Goal: Transaction & Acquisition: Obtain resource

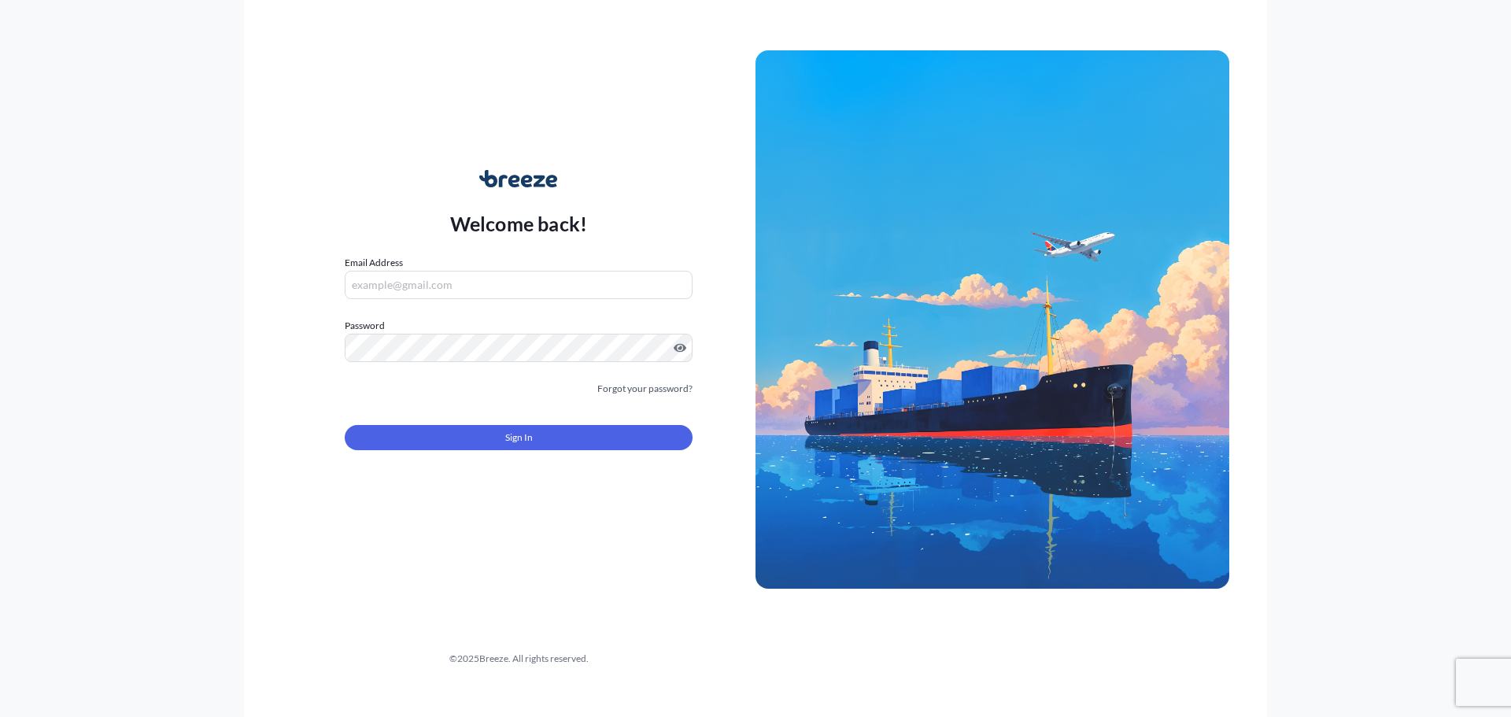
drag, startPoint x: 420, startPoint y: 281, endPoint x: 422, endPoint y: 299, distance: 18.2
click at [420, 281] on input "Email Address" at bounding box center [519, 285] width 348 height 28
type input "[PERSON_NAME][EMAIL_ADDRESS][DOMAIN_NAME]"
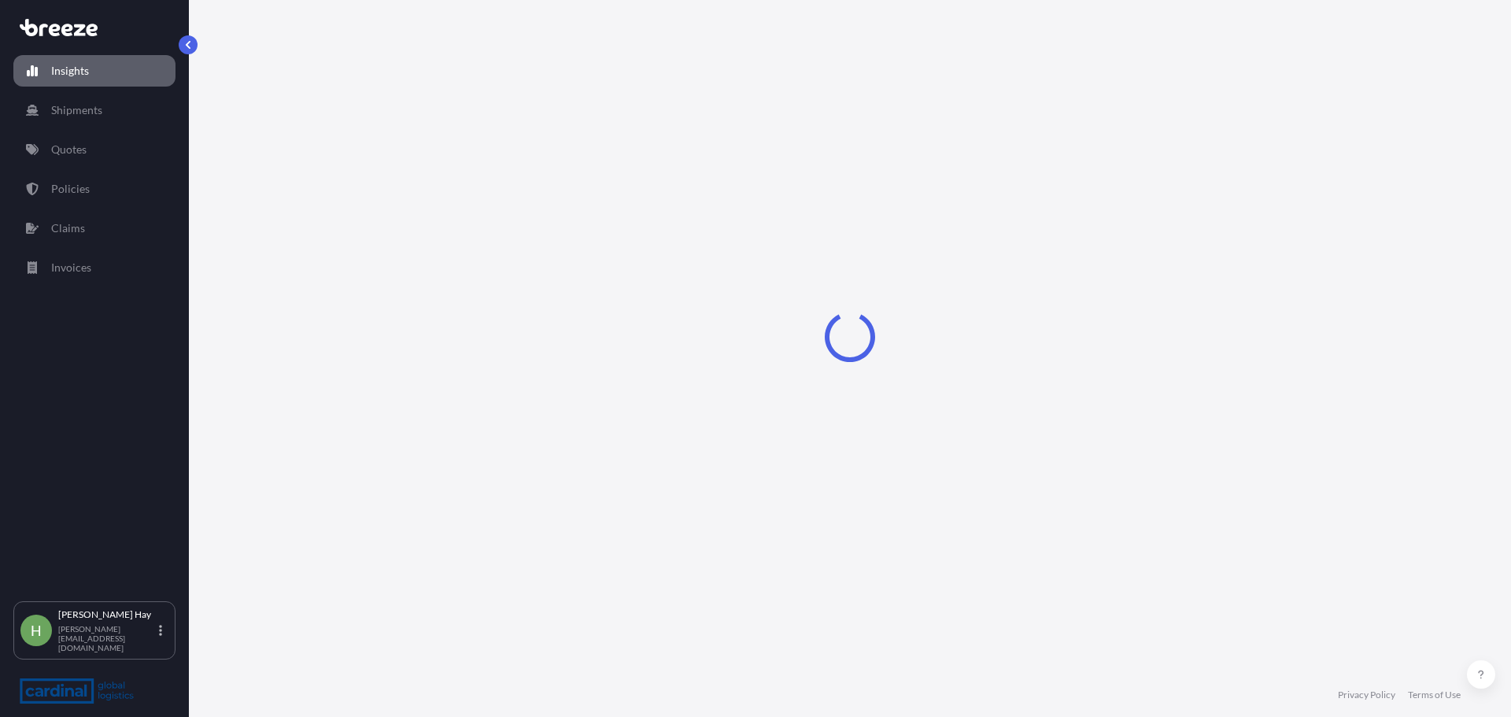
select select "2025"
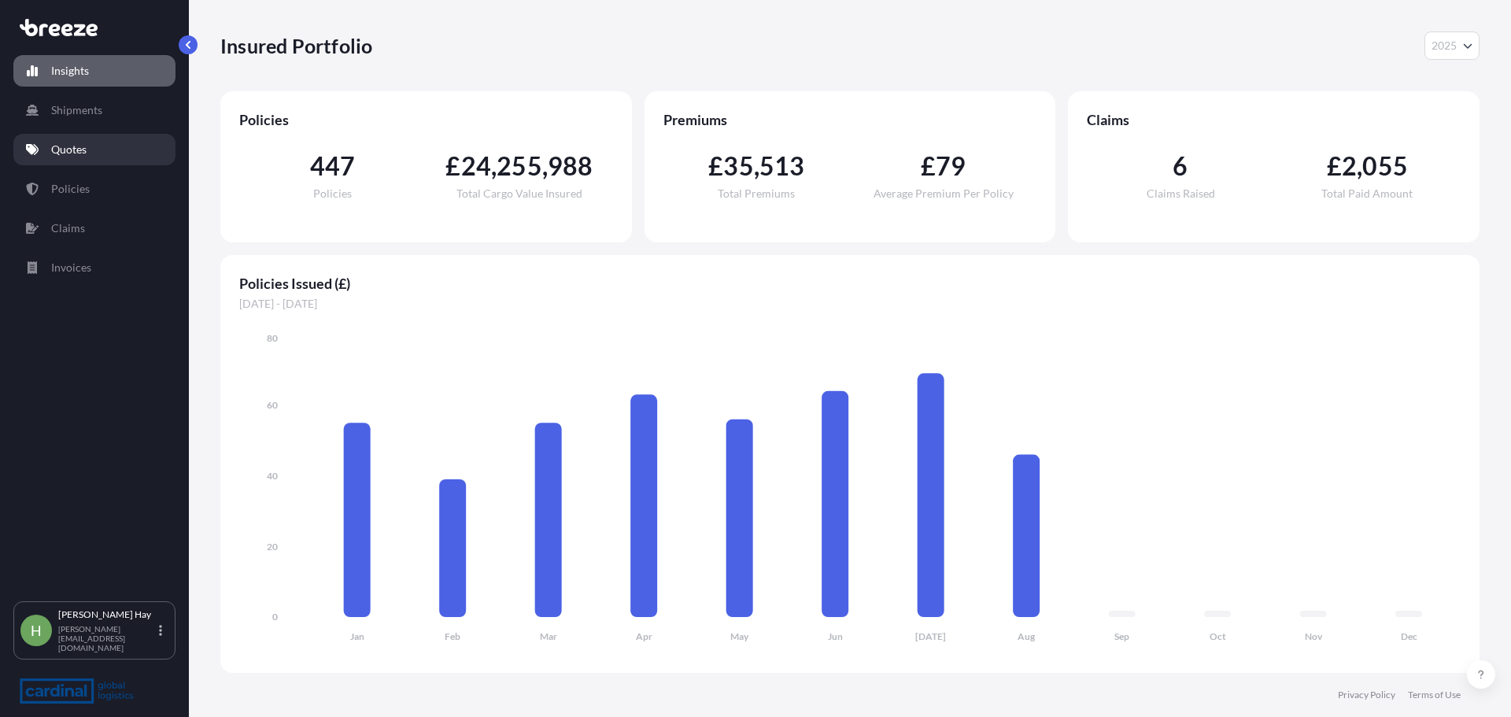
click at [87, 163] on link "Quotes" at bounding box center [94, 149] width 162 height 31
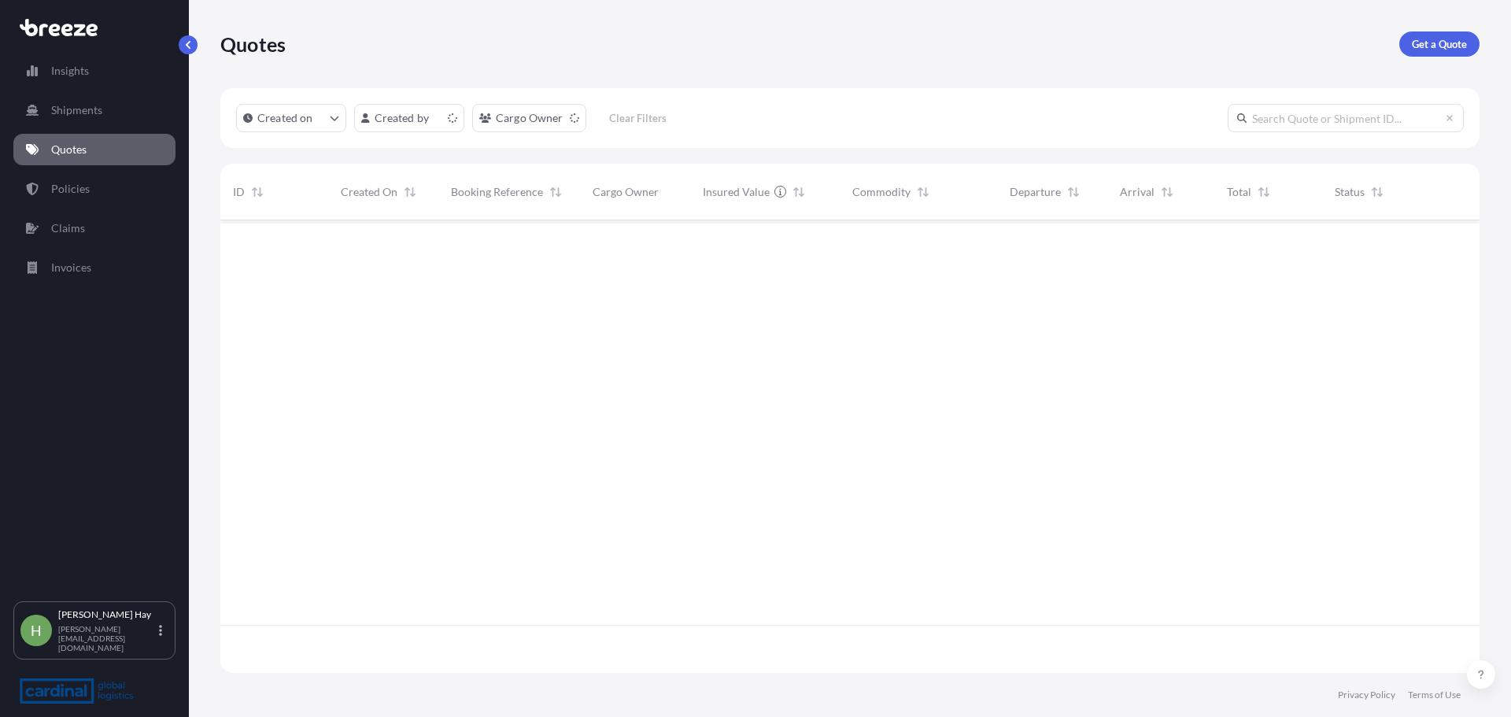
scroll to position [449, 1247]
click at [1453, 31] on link "Get a Quote" at bounding box center [1439, 43] width 80 height 25
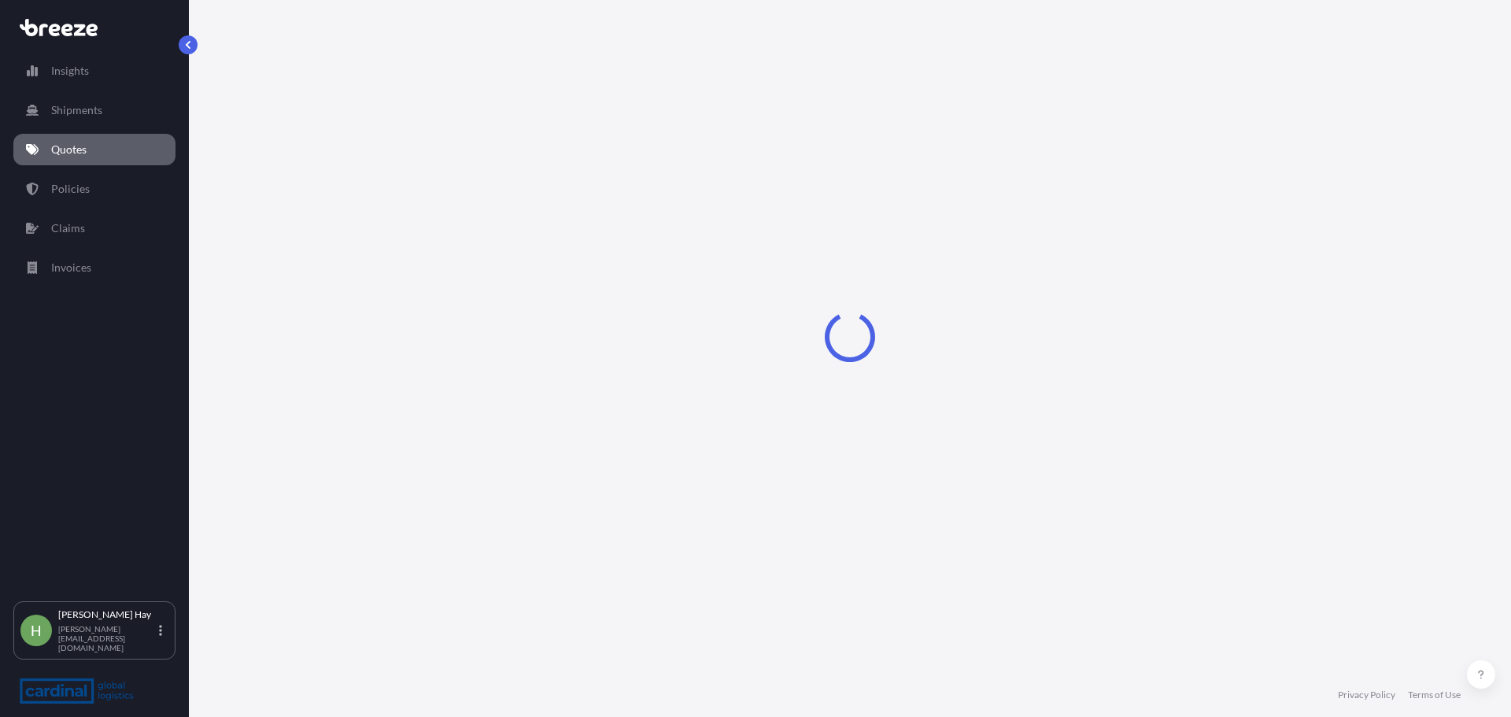
select select "Road"
select select "Sea"
select select "1"
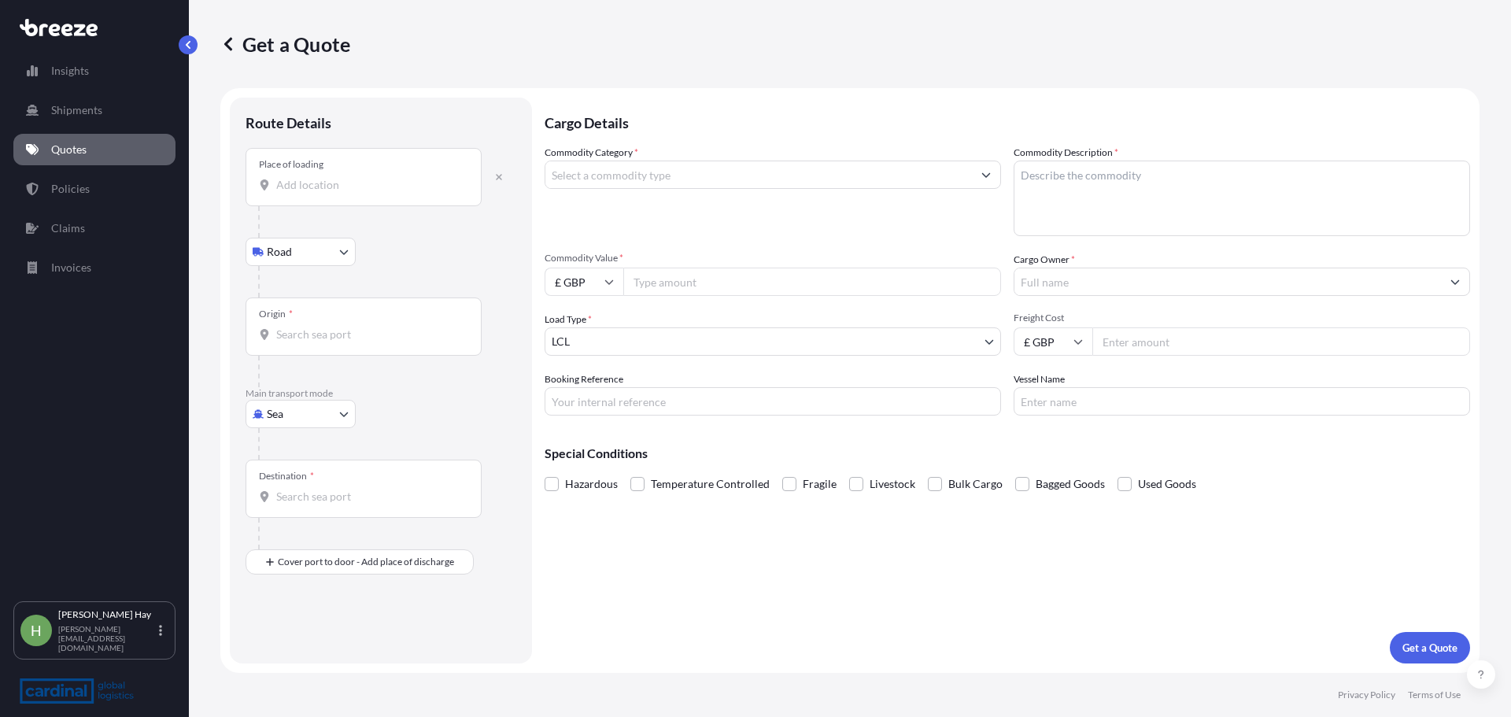
click at [360, 173] on div "Place of loading" at bounding box center [363, 177] width 236 height 58
click at [360, 177] on input "Place of loading" at bounding box center [369, 185] width 186 height 16
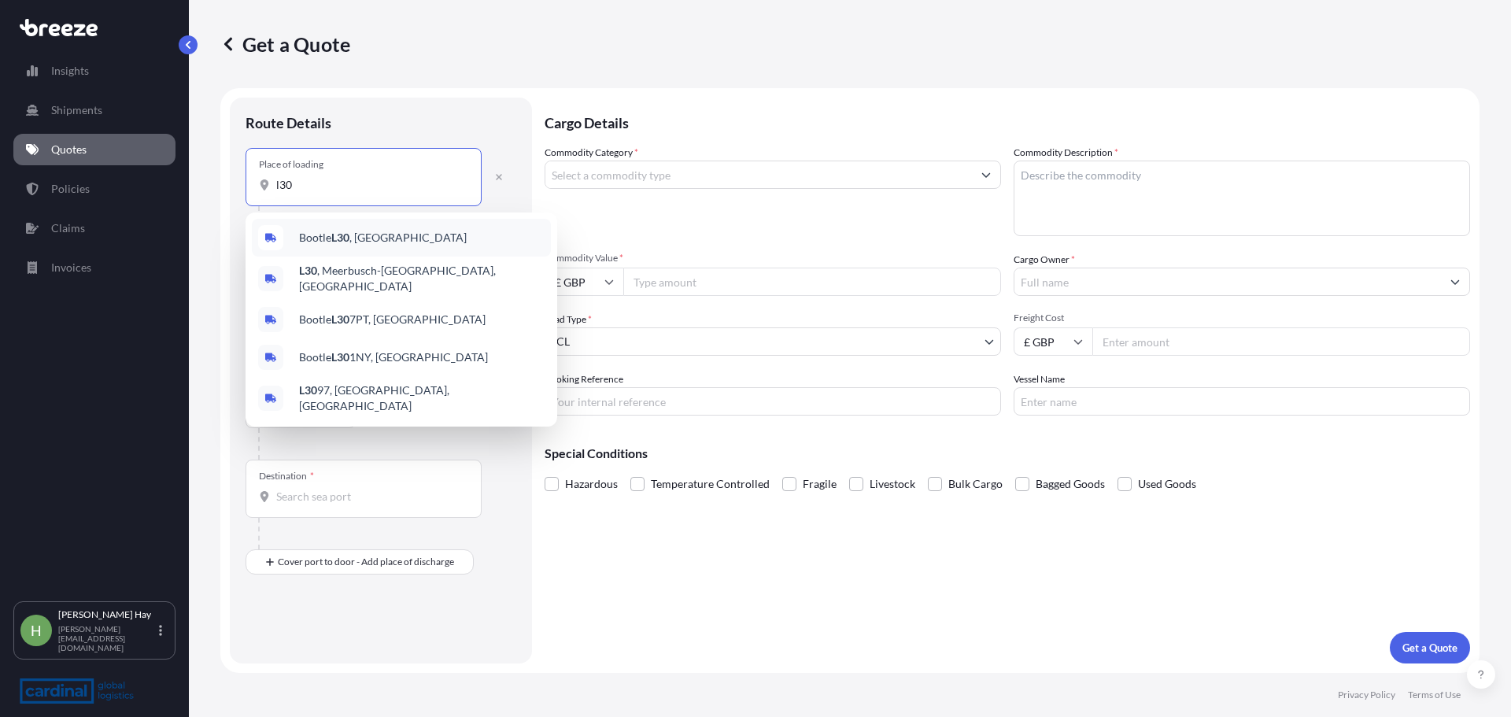
click at [330, 242] on span "Bootle L30 , [GEOGRAPHIC_DATA]" at bounding box center [383, 238] width 168 height 16
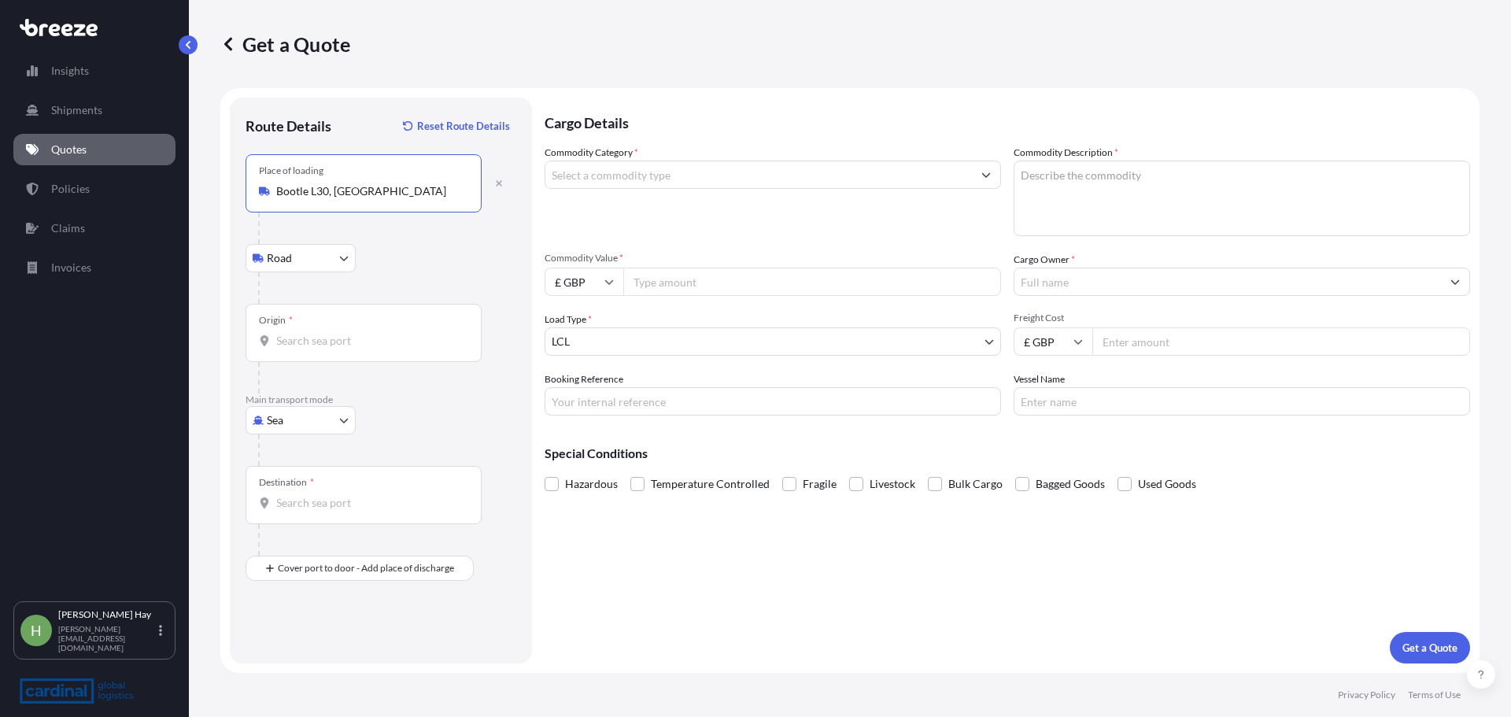
type input "Bootle L30, [GEOGRAPHIC_DATA]"
click at [327, 320] on div "Origin *" at bounding box center [363, 333] width 236 height 58
click at [327, 333] on input "Origin *" at bounding box center [369, 341] width 186 height 16
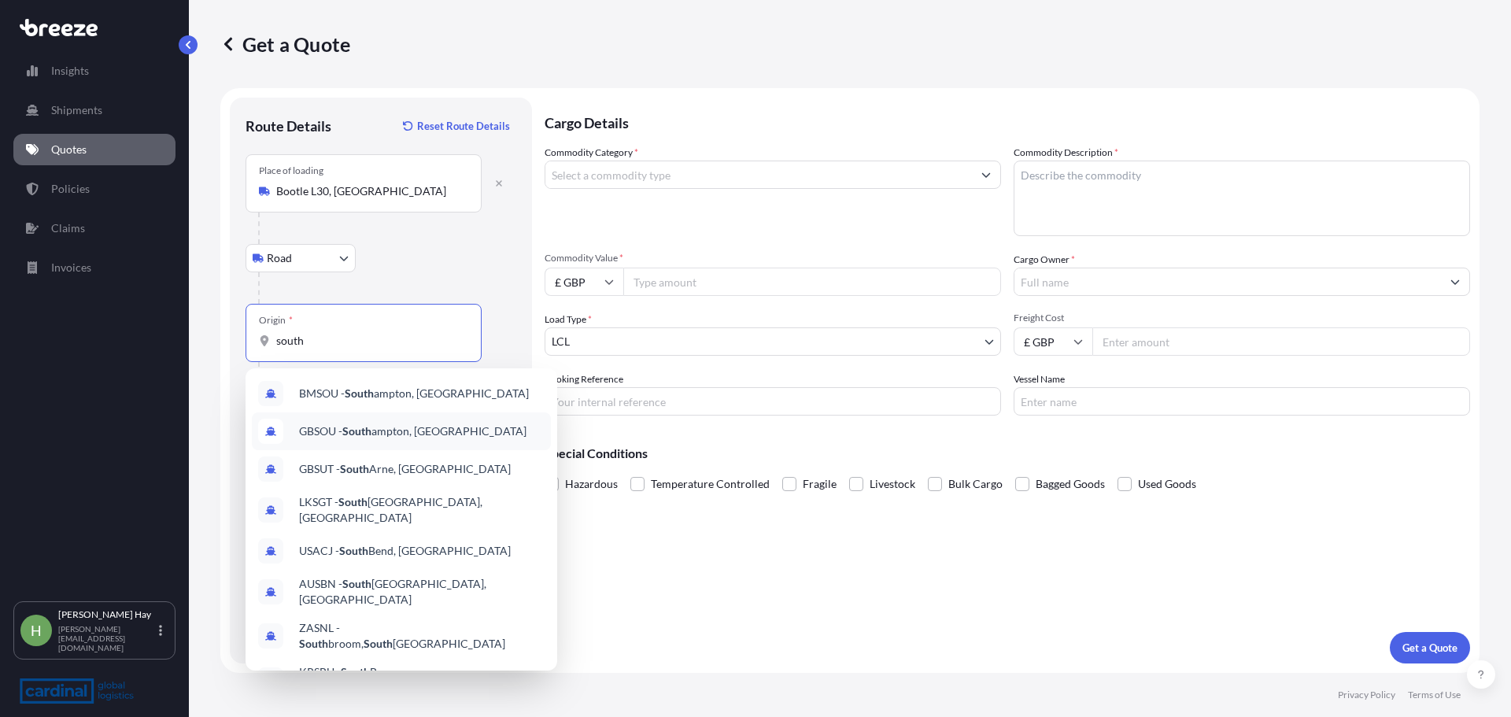
click at [405, 437] on span "GBSOU - [GEOGRAPHIC_DATA], [GEOGRAPHIC_DATA]" at bounding box center [412, 431] width 227 height 16
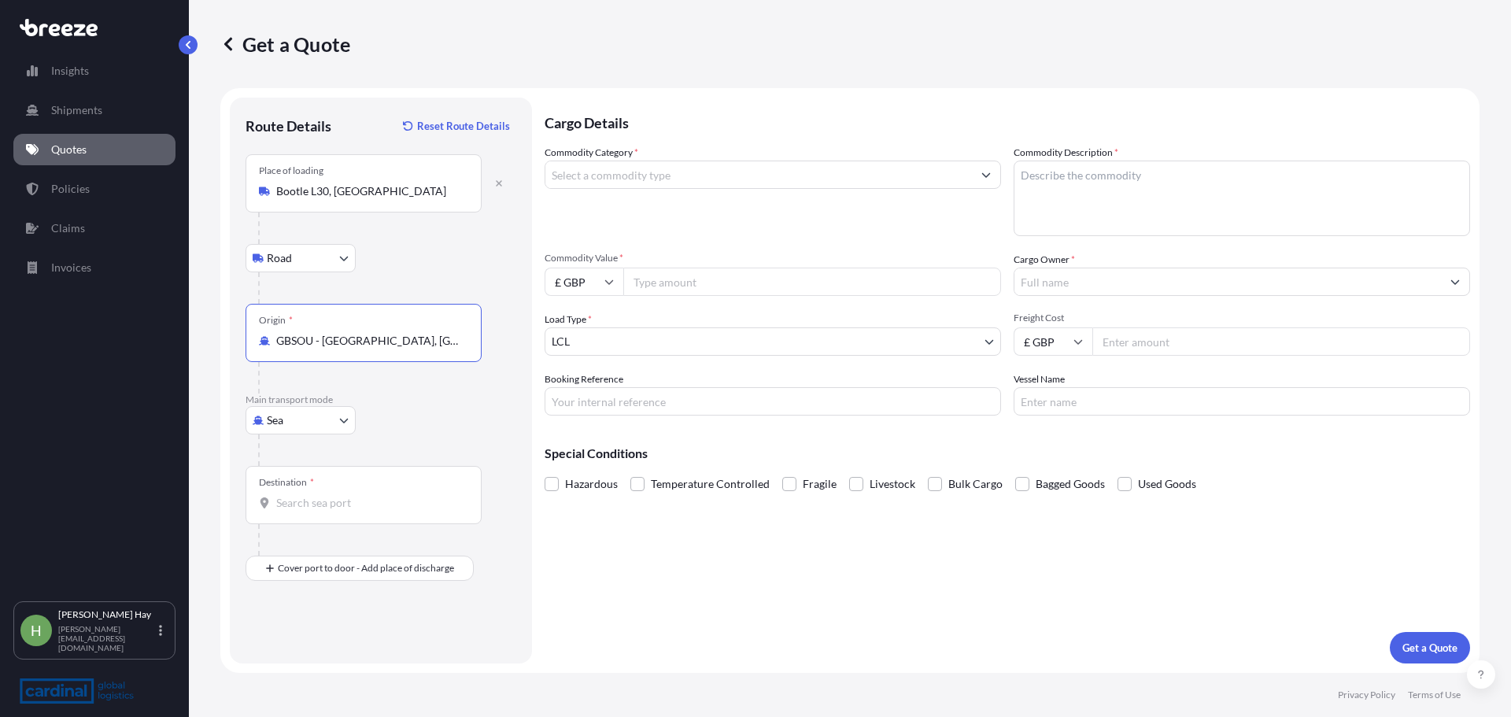
type input "GBSOU - [GEOGRAPHIC_DATA], [GEOGRAPHIC_DATA]"
click at [341, 490] on div "Destination *" at bounding box center [363, 495] width 236 height 58
click at [341, 495] on input "Destination *" at bounding box center [369, 503] width 186 height 16
type input "AEJEA - [GEOGRAPHIC_DATA], [GEOGRAPHIC_DATA]"
click at [637, 172] on input "Commodity Category *" at bounding box center [758, 175] width 426 height 28
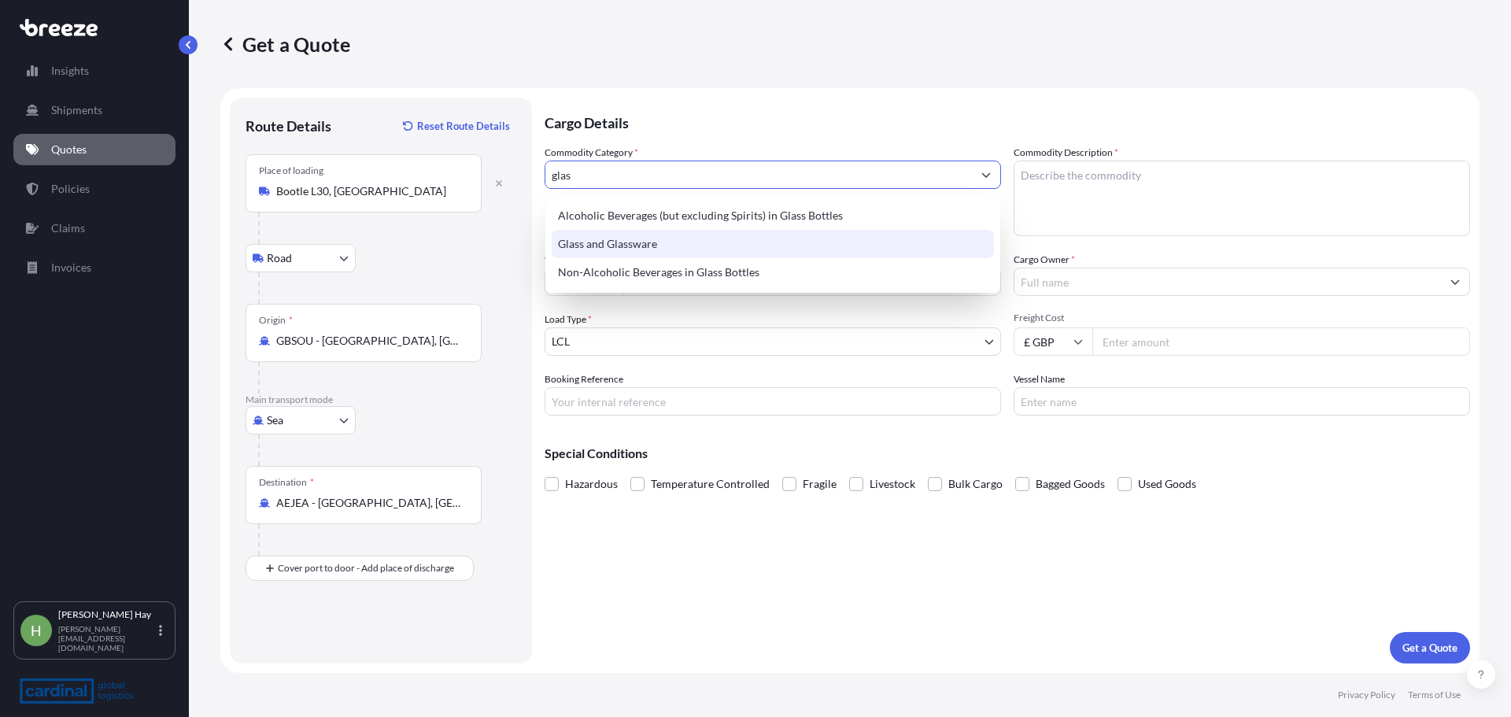
click at [725, 238] on div "Glass and Glassware" at bounding box center [773, 244] width 442 height 28
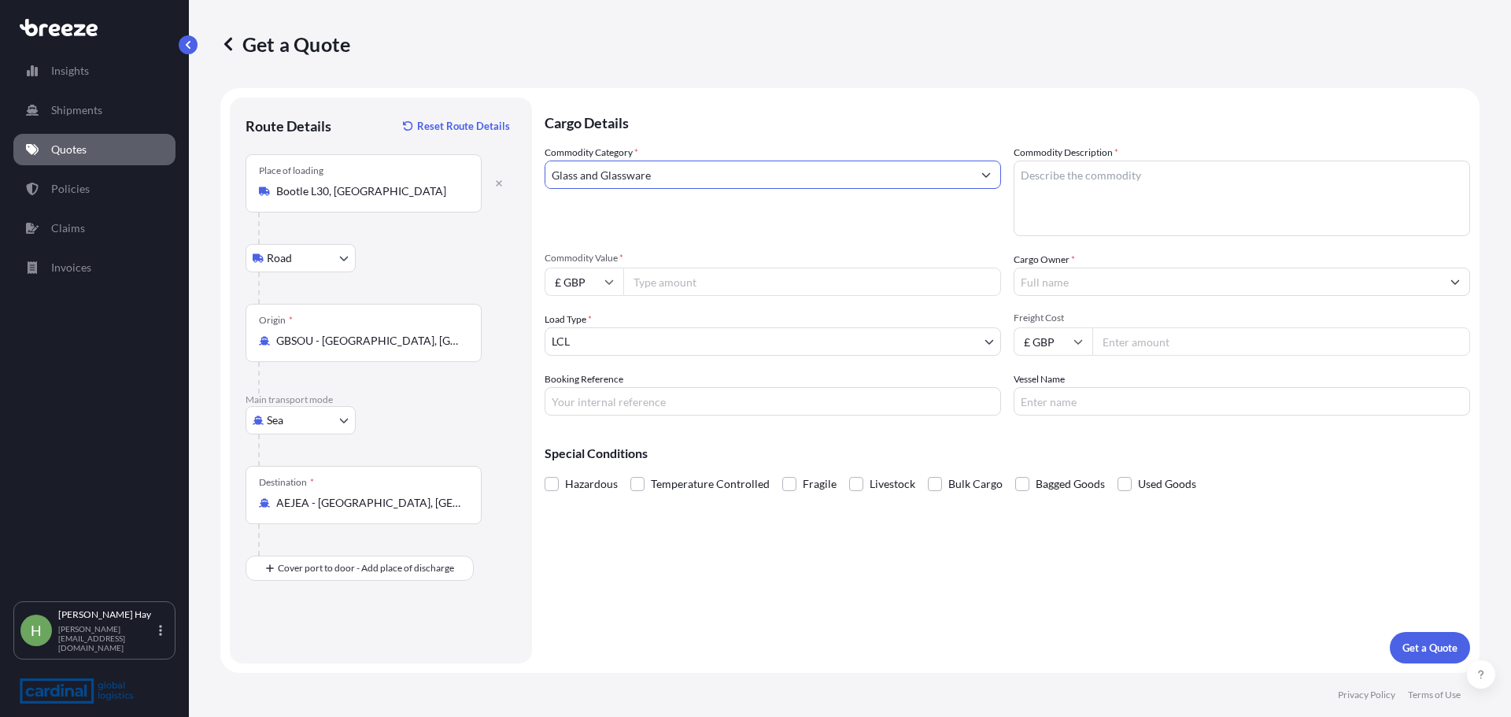
type input "Glass and Glassware"
click at [1228, 172] on textarea "Commodity Description *" at bounding box center [1241, 199] width 456 height 76
type textarea "glass sheets"
click at [684, 276] on input "Commodity Value *" at bounding box center [812, 282] width 378 height 28
type input "11000"
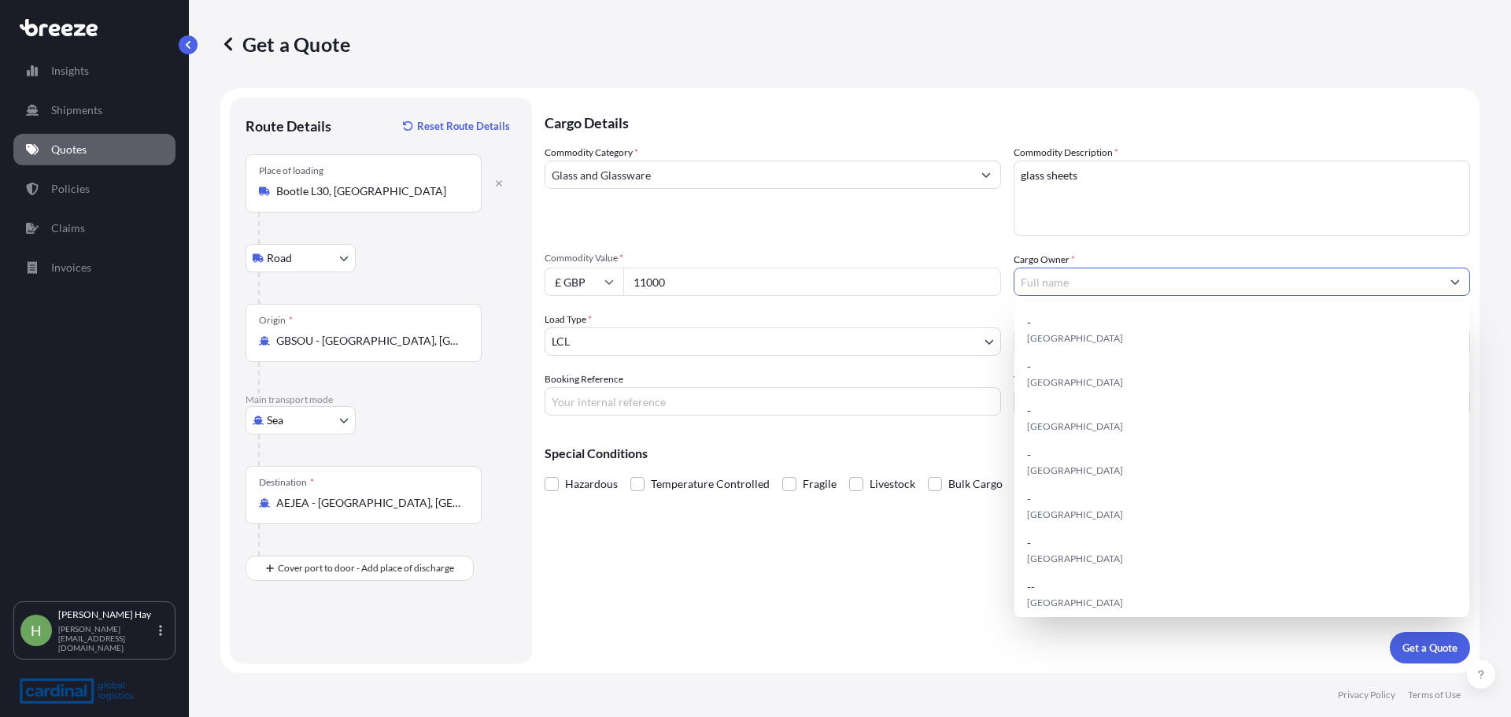
click at [1088, 274] on input "Cargo Owner *" at bounding box center [1227, 282] width 426 height 28
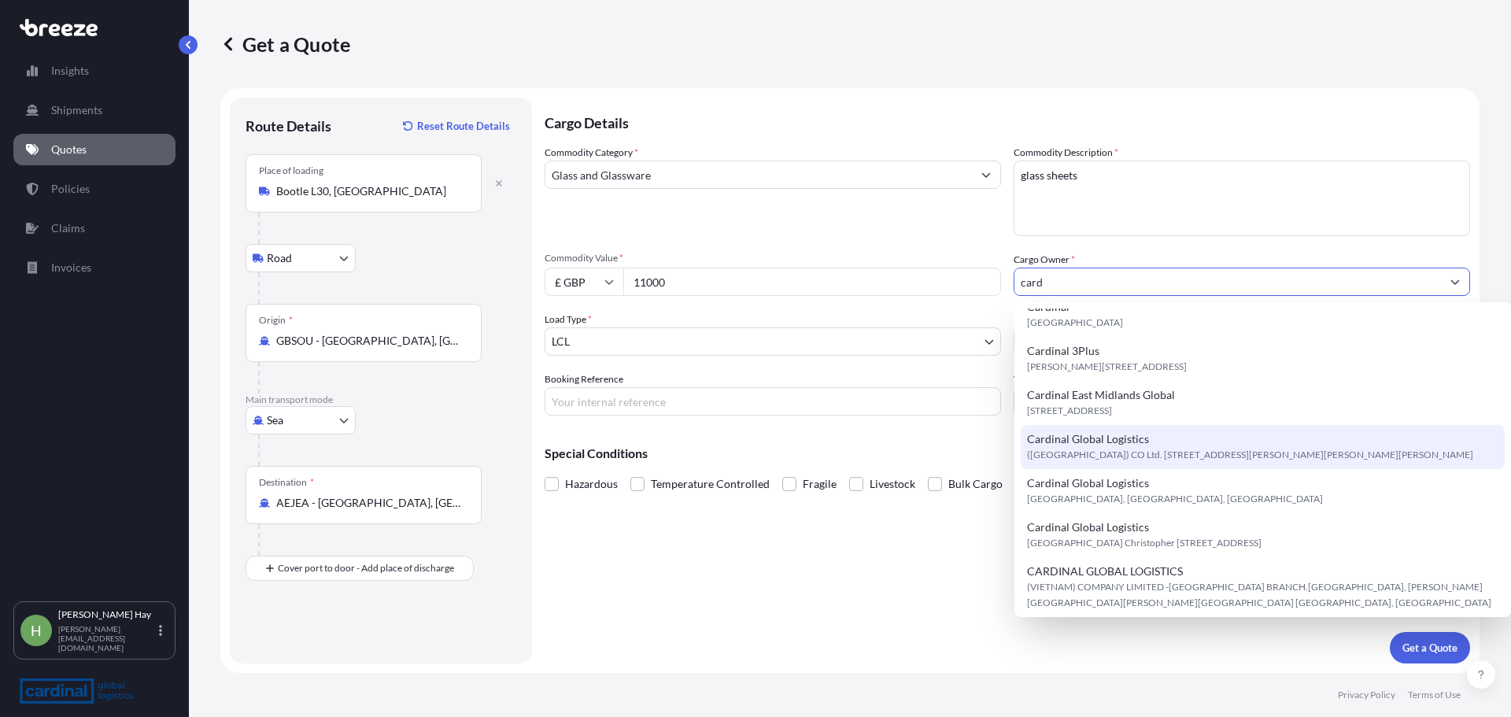
scroll to position [236, 0]
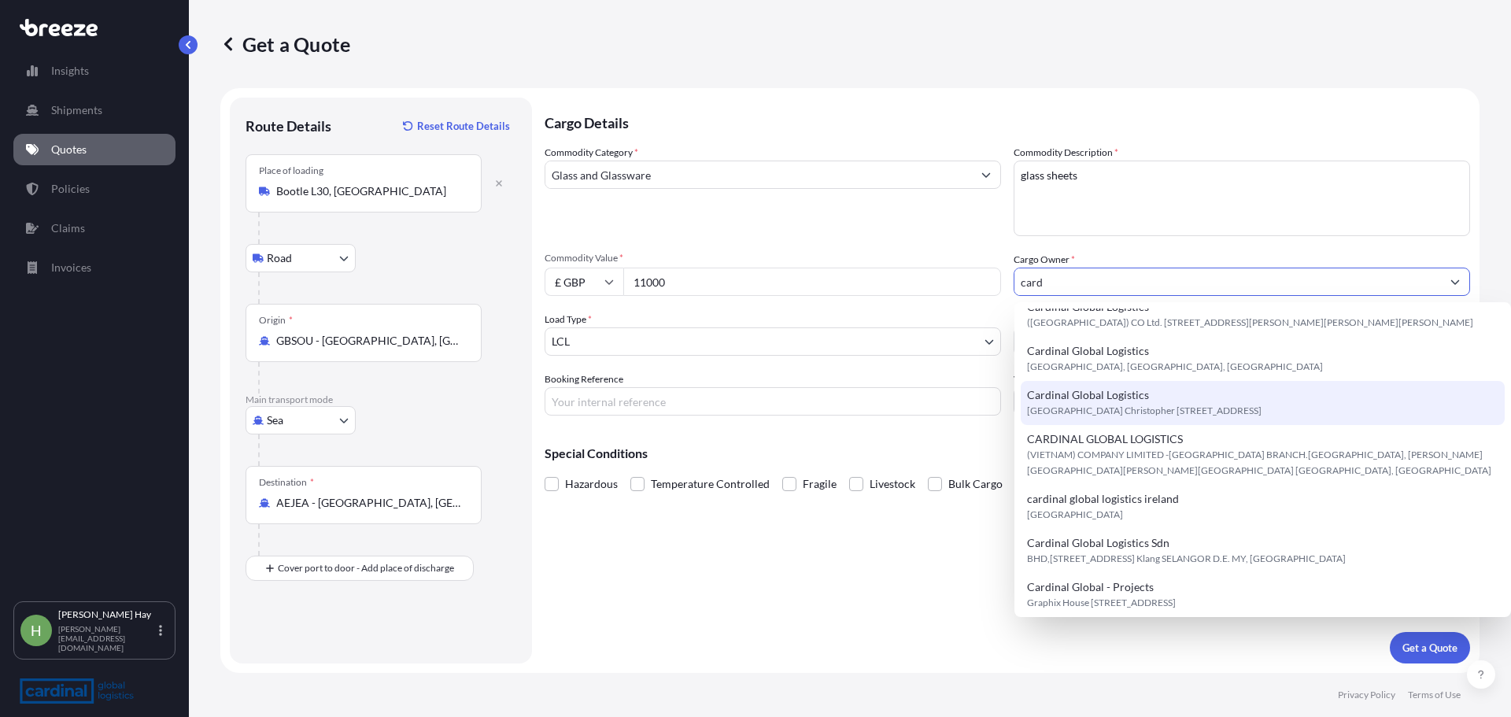
click at [1127, 403] on span "Cardinal Global Logistics" at bounding box center [1088, 395] width 122 height 16
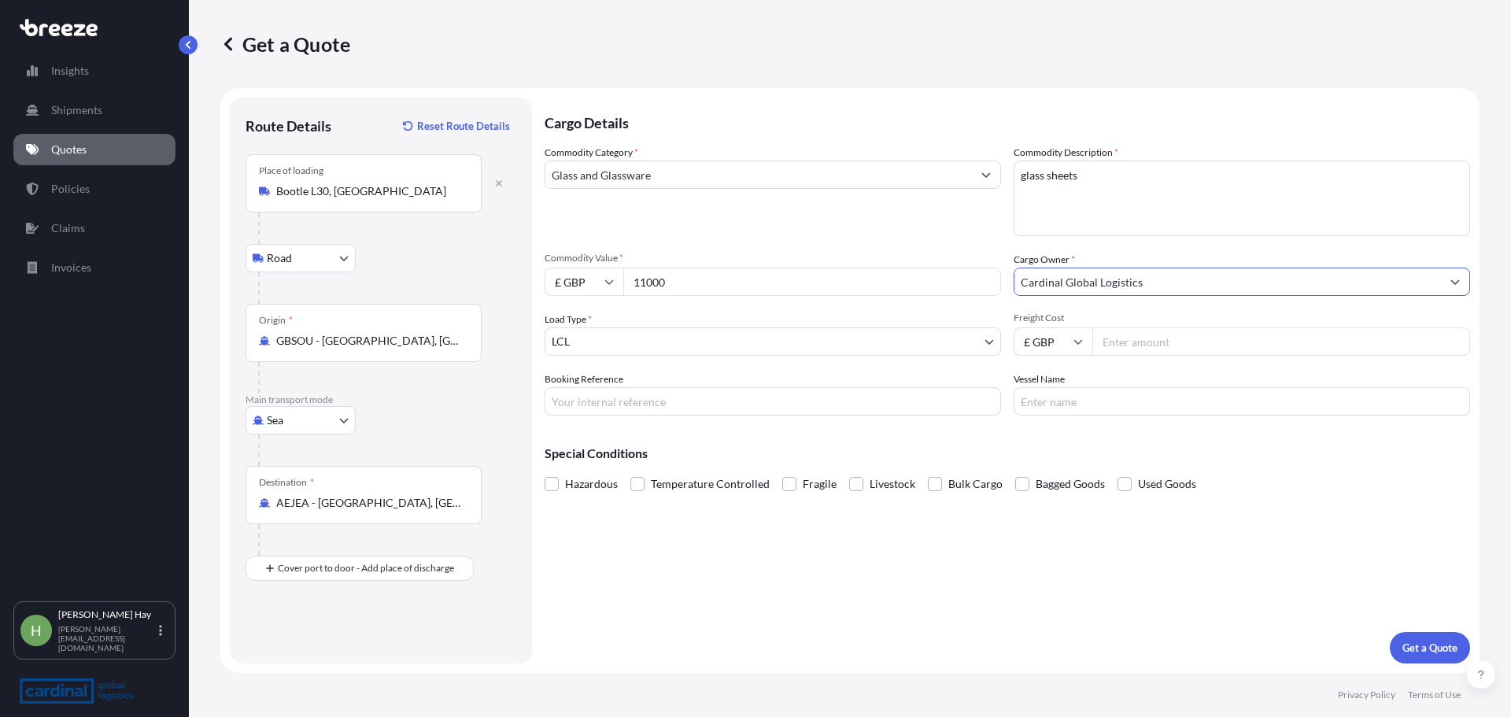
type input "Cardinal Global Logistics"
click at [626, 325] on div "Load Type * LCL" at bounding box center [772, 334] width 456 height 44
click at [629, 332] on body "0 options available. 15 options available. Insights Shipments Quotes Policies C…" at bounding box center [755, 358] width 1511 height 717
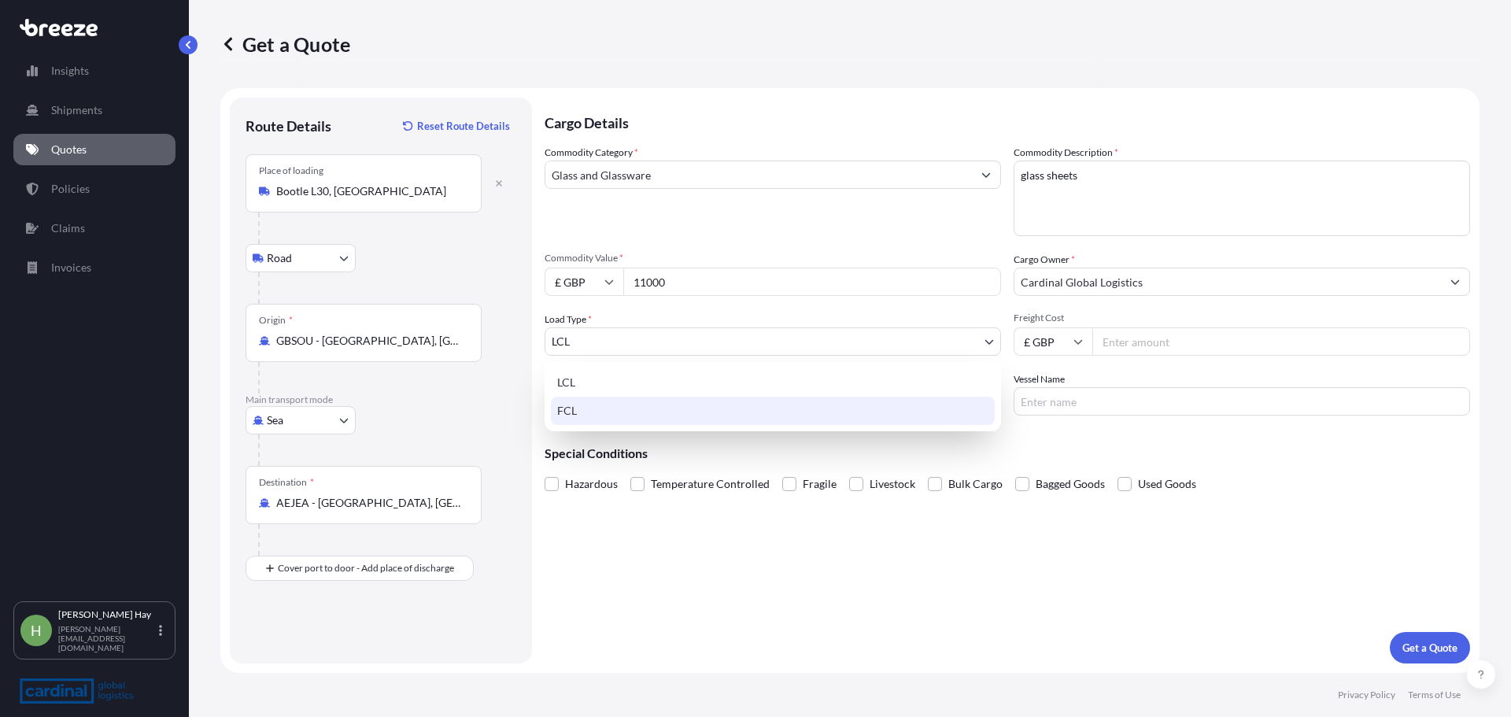
click at [619, 412] on div "FCL" at bounding box center [773, 411] width 444 height 28
select select "2"
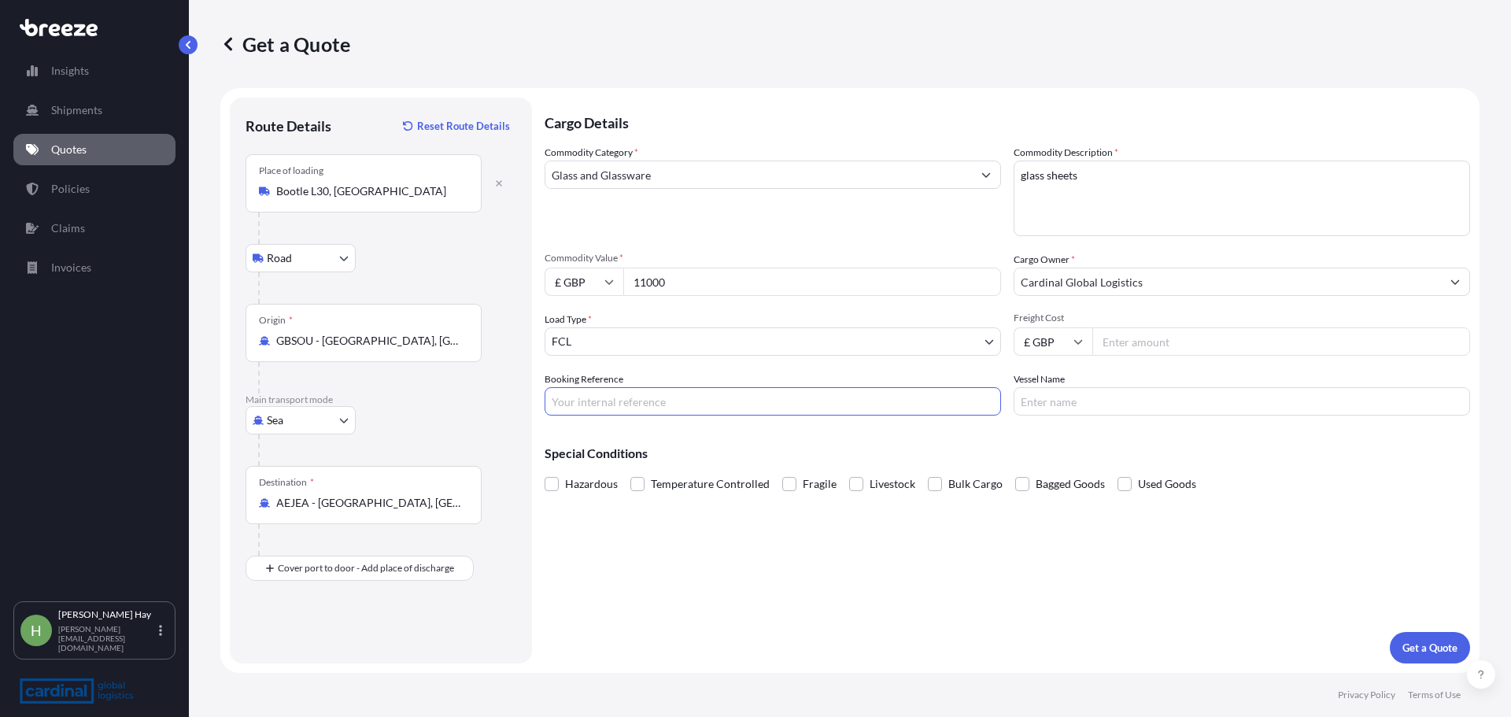
click at [633, 400] on input "Booking Reference" at bounding box center [772, 401] width 456 height 28
type input "ff"
click at [1123, 399] on input "Vessel Name" at bounding box center [1241, 401] width 456 height 28
type input "ff"
click at [785, 495] on label "Fragile" at bounding box center [809, 484] width 54 height 24
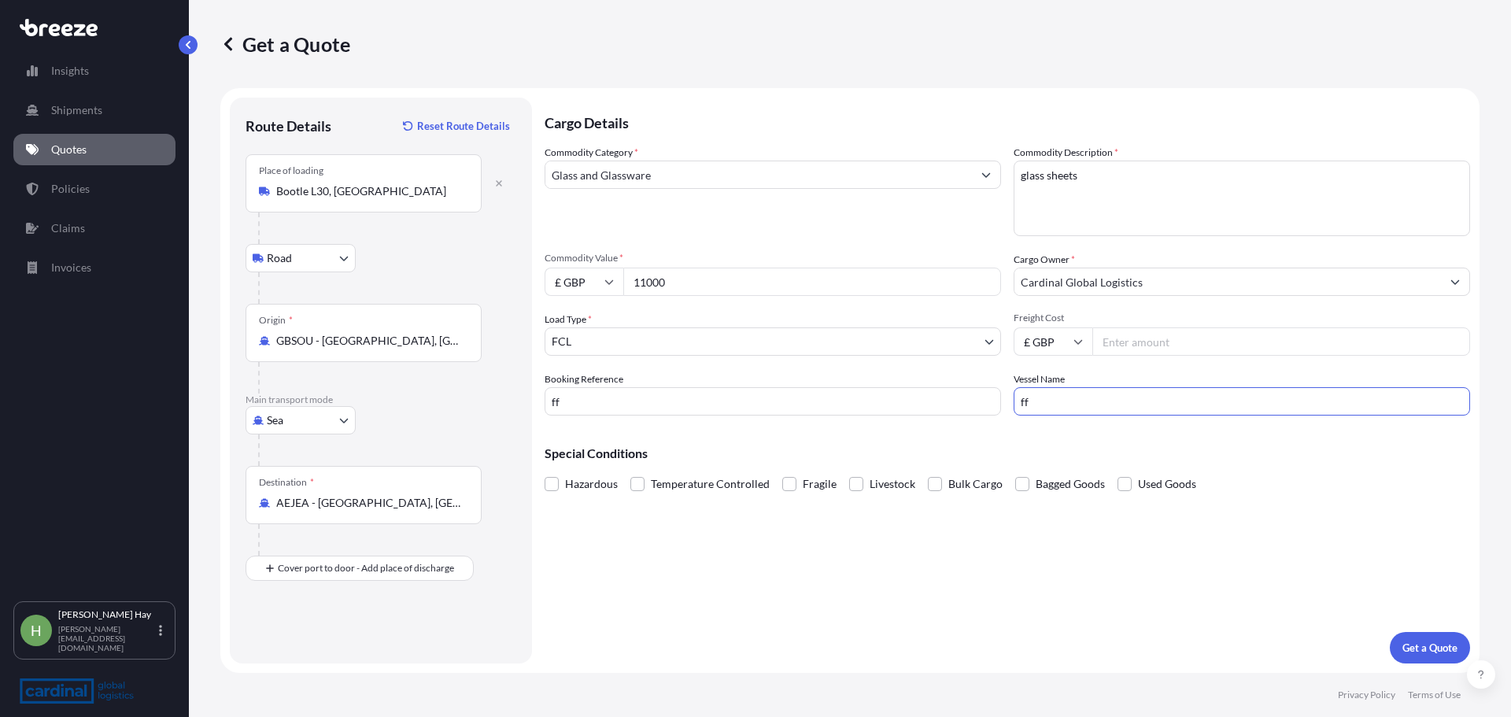
click at [782, 472] on input "Fragile" at bounding box center [782, 472] width 0 height 0
click at [1410, 637] on button "Get a Quote" at bounding box center [1430, 647] width 80 height 31
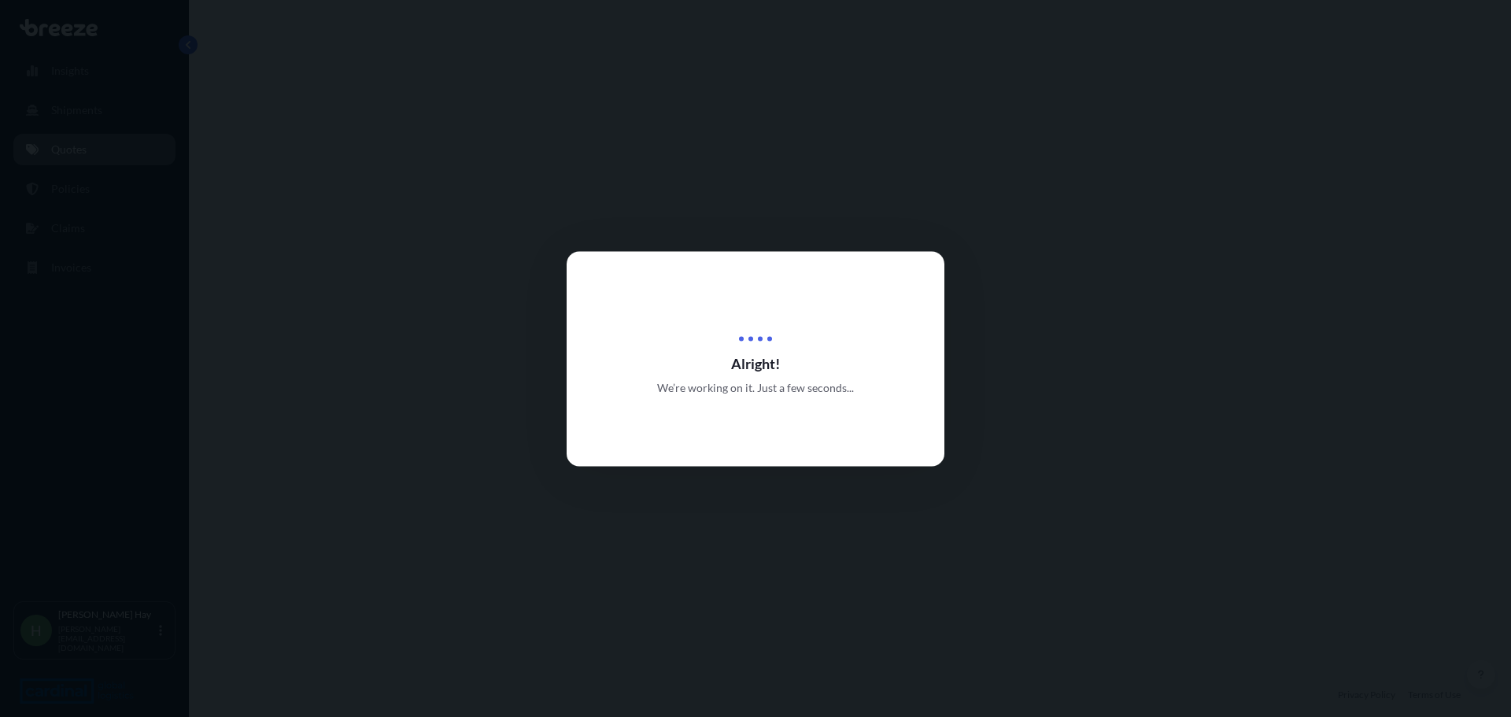
select select "Road"
select select "Sea"
select select "2"
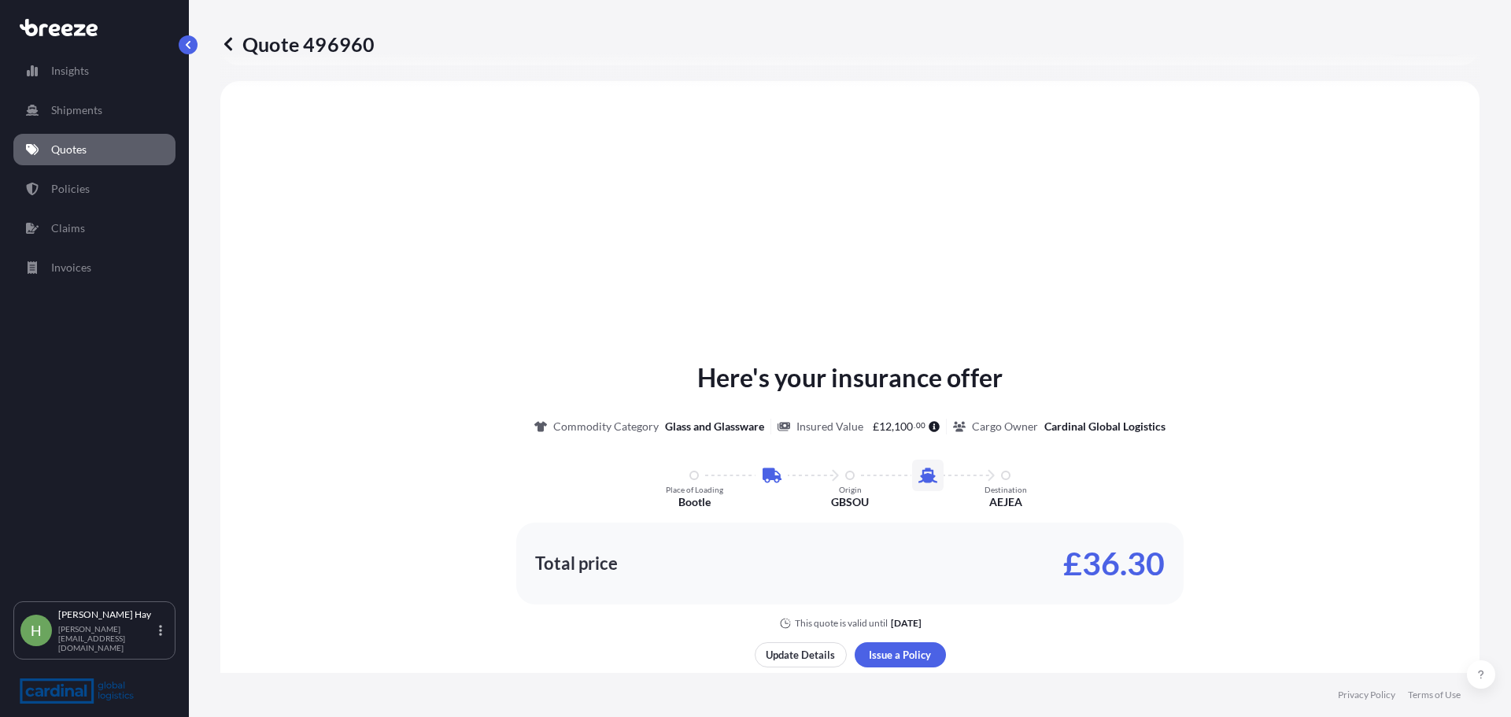
scroll to position [537, 0]
